Goal: Task Accomplishment & Management: Complete application form

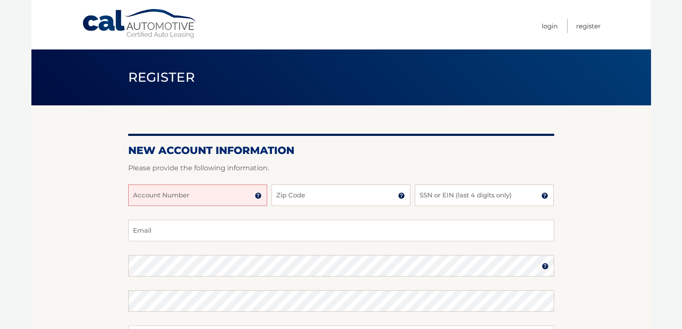
click at [182, 194] on input "Account Number" at bounding box center [197, 196] width 139 height 22
type input "44456001522"
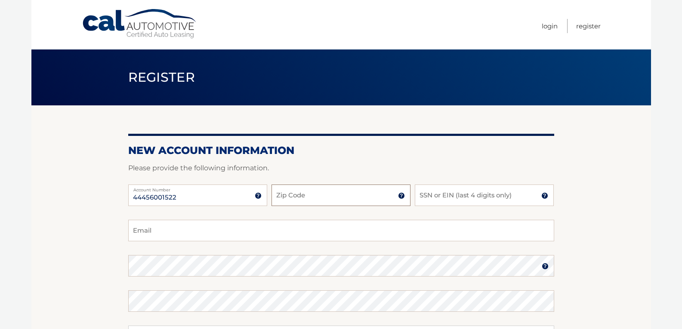
click at [312, 199] on input "Zip Code" at bounding box center [340, 196] width 139 height 22
type input "14223"
click at [449, 199] on input "SSN or EIN (last 4 digits only)" at bounding box center [484, 196] width 139 height 22
type input "9186"
click at [203, 227] on input "Email" at bounding box center [341, 231] width 426 height 22
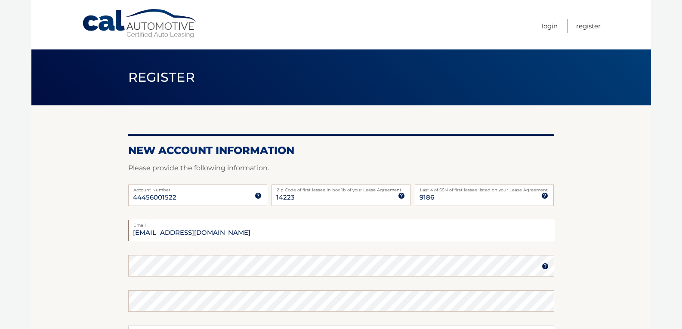
type input "[EMAIL_ADDRESS][DOMAIN_NAME]"
click at [171, 261] on label "Password" at bounding box center [341, 258] width 426 height 7
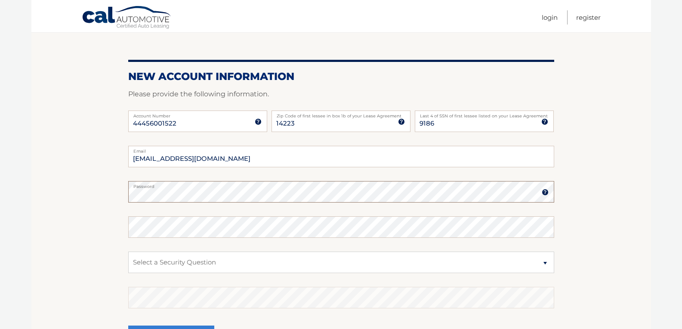
scroll to position [86, 0]
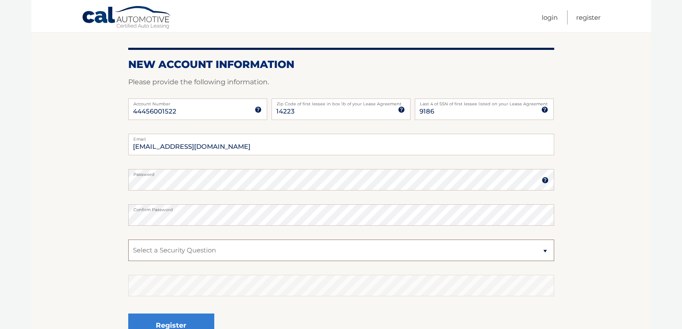
click at [203, 243] on select "Select a Security Question What was the name of your elementary school? What is…" at bounding box center [341, 251] width 426 height 22
select select "2"
click at [128, 240] on select "Select a Security Question What was the name of your elementary school? What is…" at bounding box center [341, 251] width 426 height 22
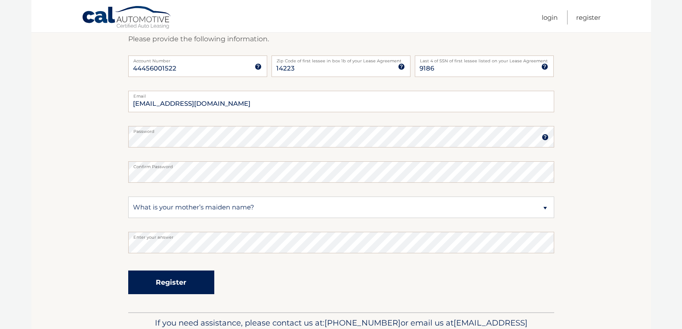
click at [171, 283] on button "Register" at bounding box center [171, 283] width 86 height 24
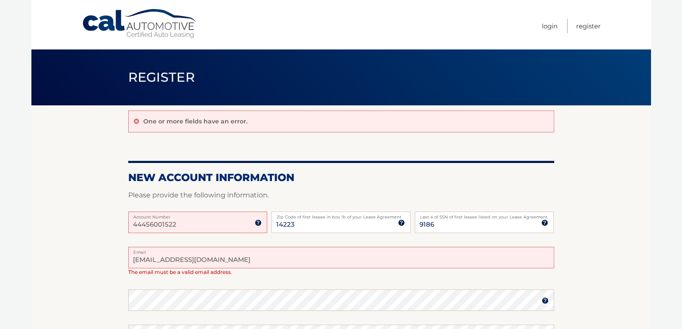
click at [193, 260] on input "[EMAIL_ADDRESS][DOMAIN_NAME]" at bounding box center [341, 258] width 426 height 22
type input "luanneca@gmail.com"
click at [231, 218] on label "Account Number" at bounding box center [197, 215] width 139 height 7
click at [231, 218] on input "44456001522" at bounding box center [197, 223] width 139 height 22
drag, startPoint x: 198, startPoint y: 229, endPoint x: 116, endPoint y: 222, distance: 82.9
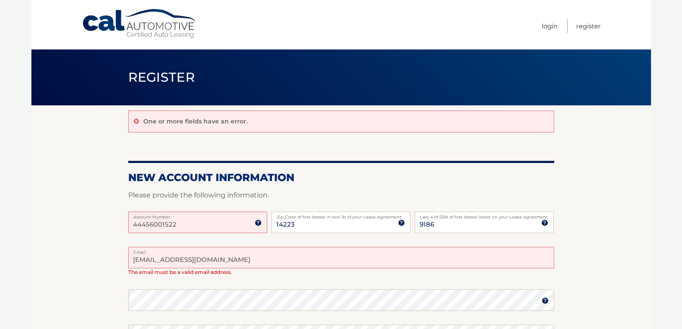
click at [116, 222] on section "One or more fields have an error. New Account Information Please provide the fo…" at bounding box center [340, 290] width 619 height 370
